Goal: Consume media (video, audio)

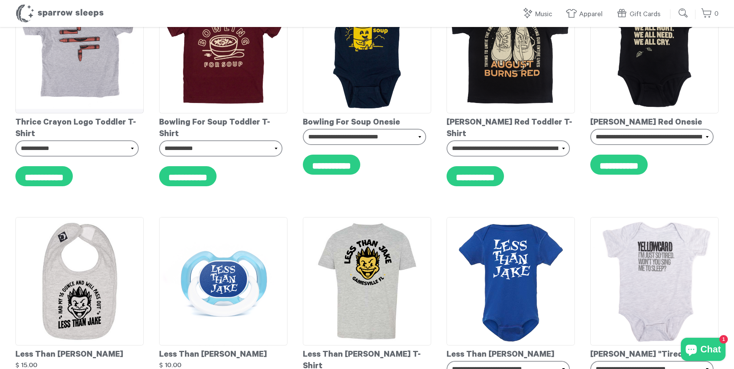
scroll to position [2388, 0]
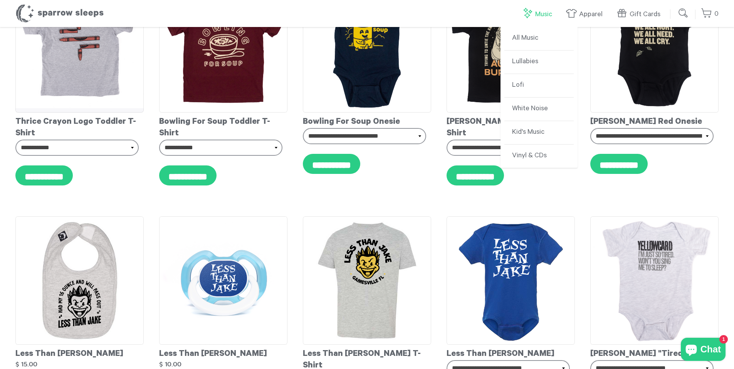
click at [545, 10] on link "Music" at bounding box center [539, 14] width 34 height 17
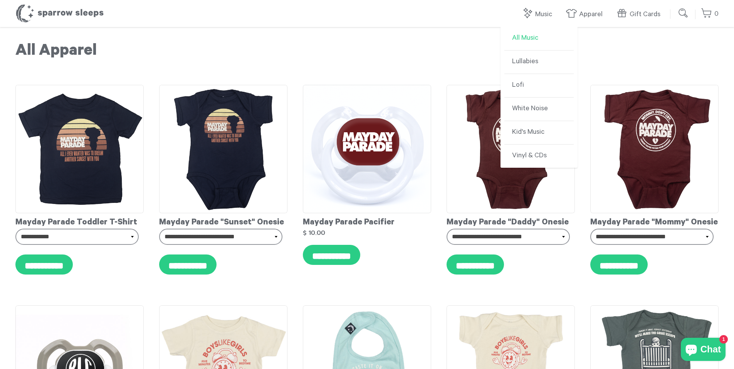
click at [528, 35] on link "All Music" at bounding box center [538, 38] width 69 height 23
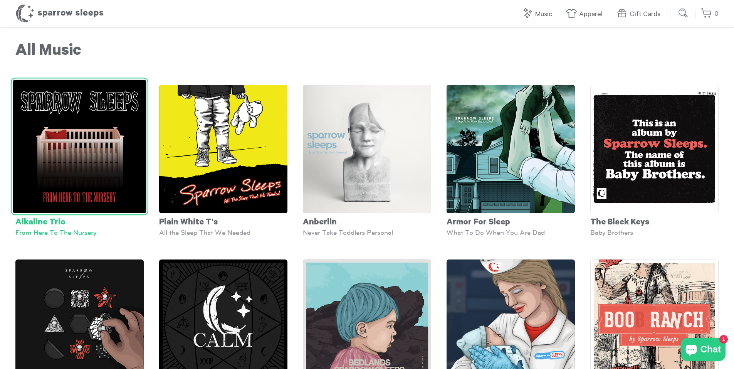
click at [29, 162] on img at bounding box center [79, 146] width 133 height 133
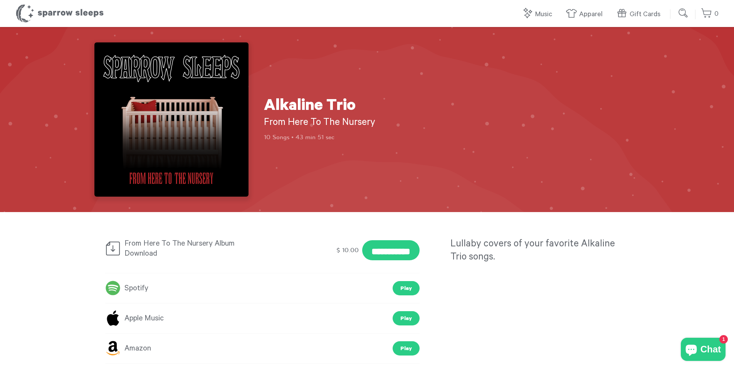
click at [144, 289] on link "Spotify" at bounding box center [126, 288] width 43 height 14
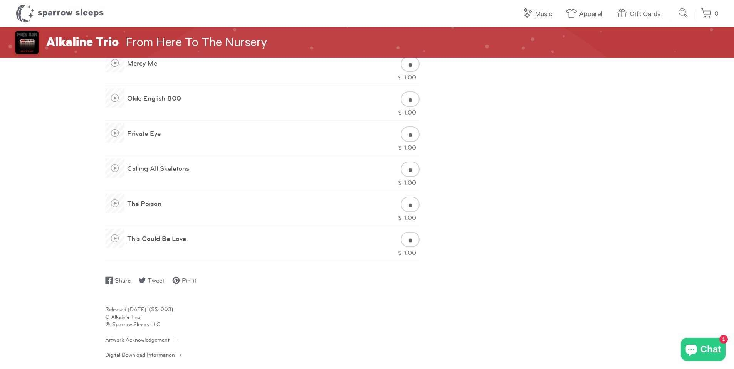
scroll to position [524, 0]
